Goal: Task Accomplishment & Management: Use online tool/utility

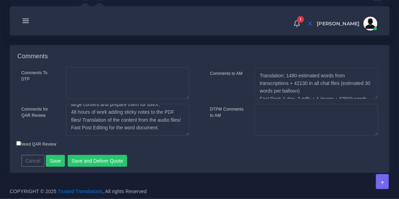
scroll to position [837, 0]
drag, startPoint x: 173, startPoint y: 146, endPoint x: 71, endPoint y: 129, distance: 103.3
click at [71, 129] on textarea "9 min of audio in Haitian Creole, terrible quality: 1.5 hour of transcription 2…" at bounding box center [127, 120] width 123 height 32
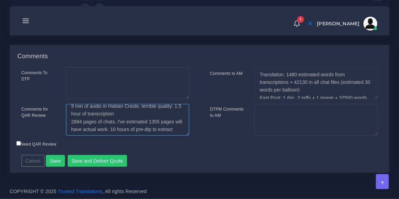
scroll to position [1, 0]
click at [129, 132] on textarea "9 min of audio in Haitian Creole, terrible quality: 1.5 hour of transcription 2…" at bounding box center [127, 120] width 123 height 32
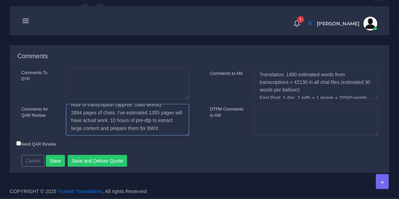
click at [118, 136] on textarea "9 min of audio in Haitian Creole, terrible quality: 1.5 hour of transcription 2…" at bounding box center [127, 120] width 123 height 32
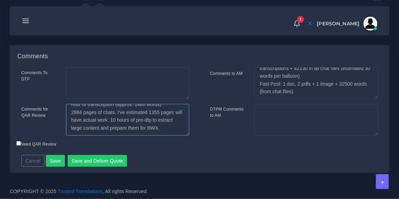
scroll to position [15, 0]
type textarea "9 min of audio in Haitian Creole, terrible quality: 1.5 hour of transcription (…"
click at [300, 99] on textarea "Translation: 1480 estimated words from transcriptions + 42130 in all chat files…" at bounding box center [315, 83] width 123 height 32
paste textarea "I've analized 453 pages so far. In these 453 pages there were 151 pages with te…"
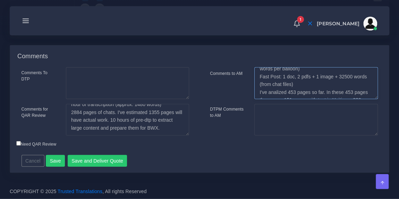
scroll to position [0, 0]
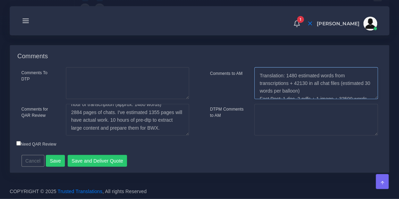
drag, startPoint x: 296, startPoint y: 101, endPoint x: 237, endPoint y: 68, distance: 67.4
click at [237, 68] on div "Comments Comments To DTP Comments for QAR Review Comments to AM Cancel" at bounding box center [199, 109] width 379 height 128
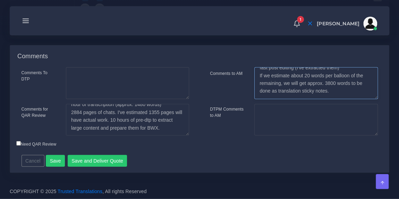
scroll to position [843, 0]
click at [332, 99] on textarea "Translation: 1480 estimated words from transcriptions + 42130 in all chat files…" at bounding box center [315, 83] width 123 height 32
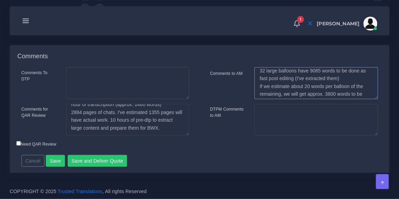
type textarea "I've analized 453 pages so far. In these 453 pages there were 151 pages with te…"
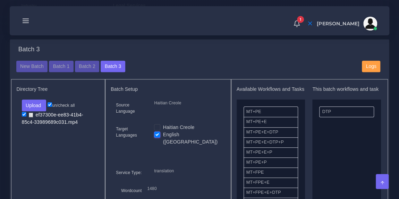
scroll to position [259, 0]
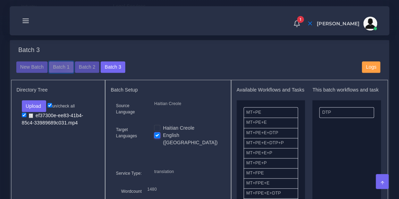
click at [58, 71] on button "Batch 1" at bounding box center [61, 67] width 24 height 12
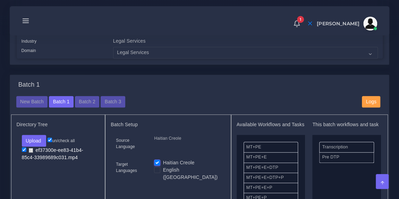
scroll to position [205, 0]
click at [89, 96] on div "Batch 1" at bounding box center [199, 88] width 377 height 15
click at [88, 105] on button "Batch 2" at bounding box center [87, 102] width 24 height 12
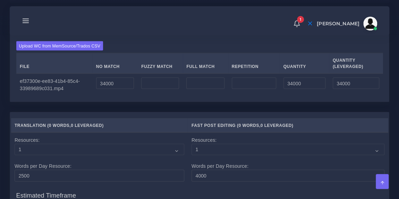
scroll to position [636, 0]
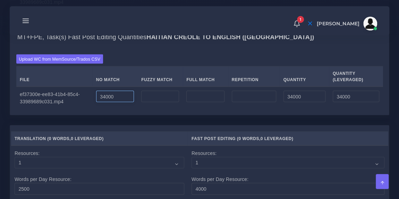
drag, startPoint x: 105, startPoint y: 118, endPoint x: 84, endPoint y: 119, distance: 20.8
click at [84, 109] on tr "ef37300e-ee83-41b4-85c4-33989689c031.mp4 34000 34000 34000" at bounding box center [199, 97] width 367 height 22
type input "59"
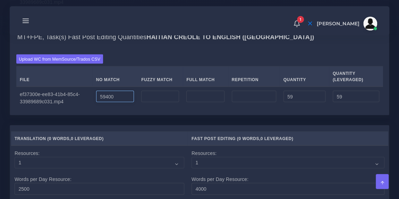
type input "59400"
click at [142, 82] on div "Upload WC from MemSource/Trados CSV File No Match Fuzzy Match Full Match Repeti…" at bounding box center [199, 81] width 367 height 54
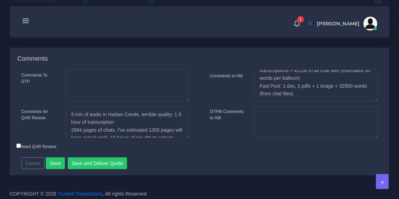
scroll to position [940, 0]
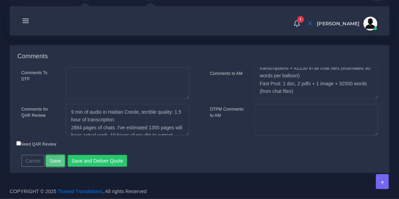
click at [52, 158] on button "Save" at bounding box center [55, 161] width 19 height 12
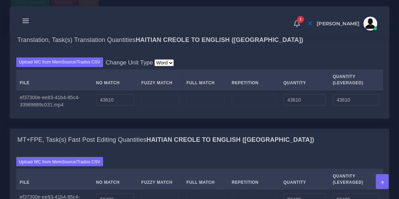
scroll to position [533, 0]
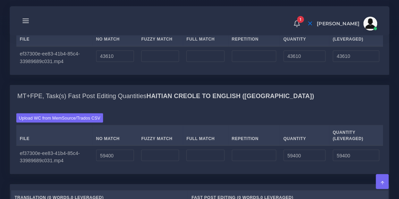
scroll to position [597, 0]
drag, startPoint x: 120, startPoint y: 81, endPoint x: 89, endPoint y: 76, distance: 31.5
click at [89, 68] on tr "ef37300e-ee83-41b4-85c4-33989689c031.mp4 43610 43610 43610" at bounding box center [199, 57] width 367 height 22
type input "26000"
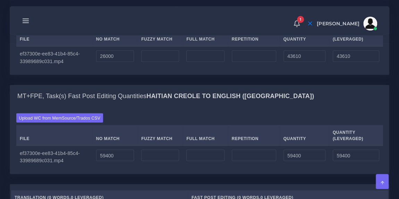
type input "26000"
click at [215, 37] on div "Upload WC from MemSource/Trados CSV Change Unit Type Word File No Match Fuzzy M…" at bounding box center [199, 41] width 379 height 67
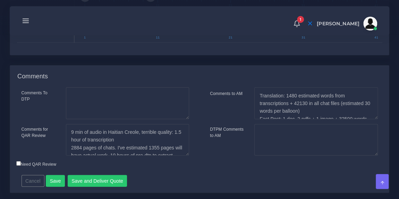
scroll to position [959, 0]
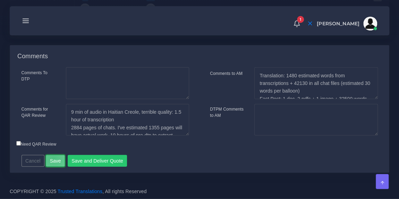
click at [52, 160] on button "Save" at bounding box center [55, 161] width 19 height 12
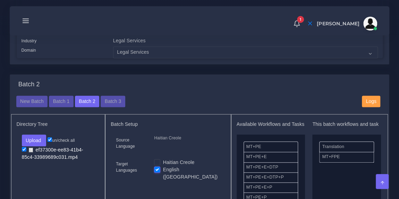
scroll to position [196, 0]
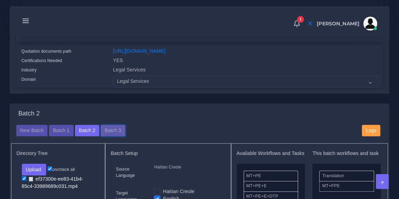
click at [111, 137] on button "Batch 3" at bounding box center [113, 131] width 24 height 12
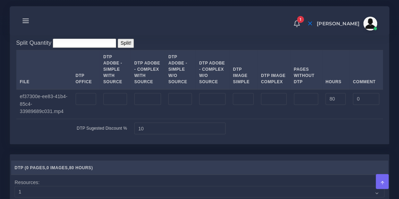
scroll to position [553, 0]
click at [331, 104] on input "80" at bounding box center [335, 99] width 20 height 12
type input "100"
click at [300, 119] on td at bounding box center [306, 104] width 32 height 30
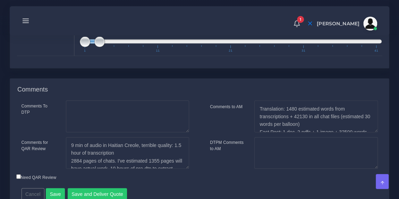
scroll to position [835, 0]
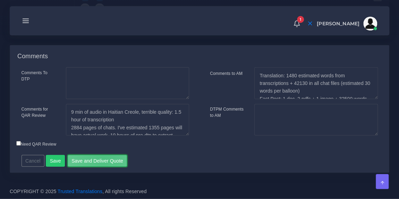
click at [100, 161] on button "Save and Deliver Quote" at bounding box center [98, 161] width 60 height 12
